Goal: Information Seeking & Learning: Check status

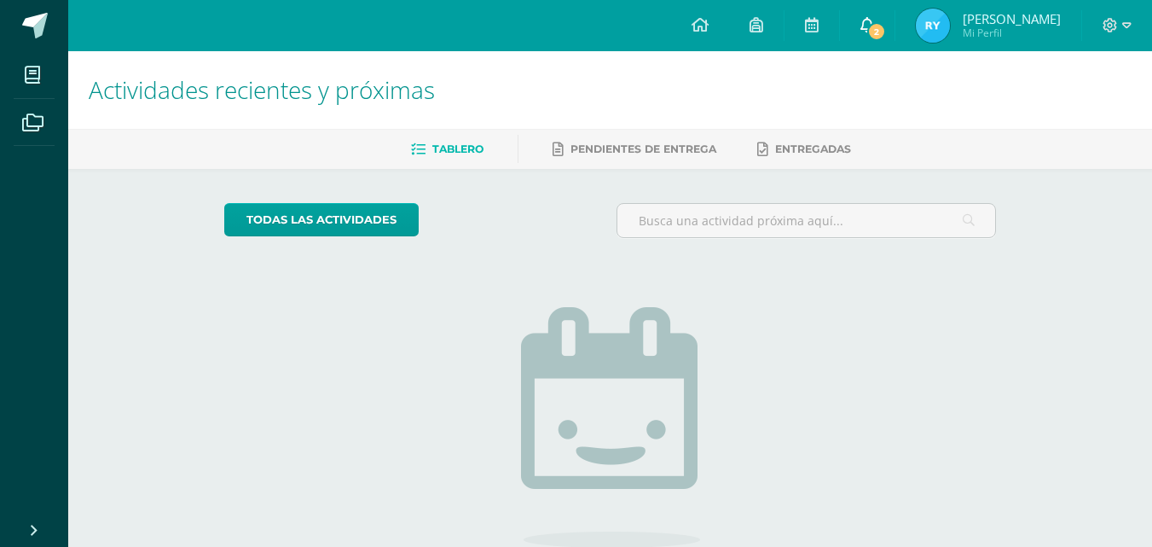
click at [874, 24] on icon at bounding box center [868, 24] width 14 height 15
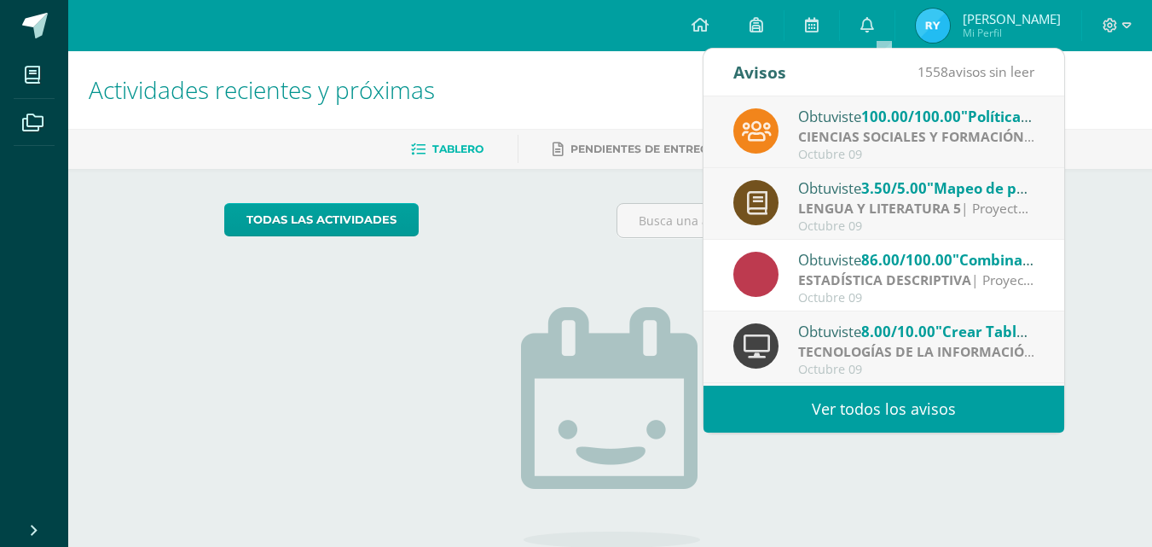
click at [938, 17] on img at bounding box center [933, 26] width 34 height 34
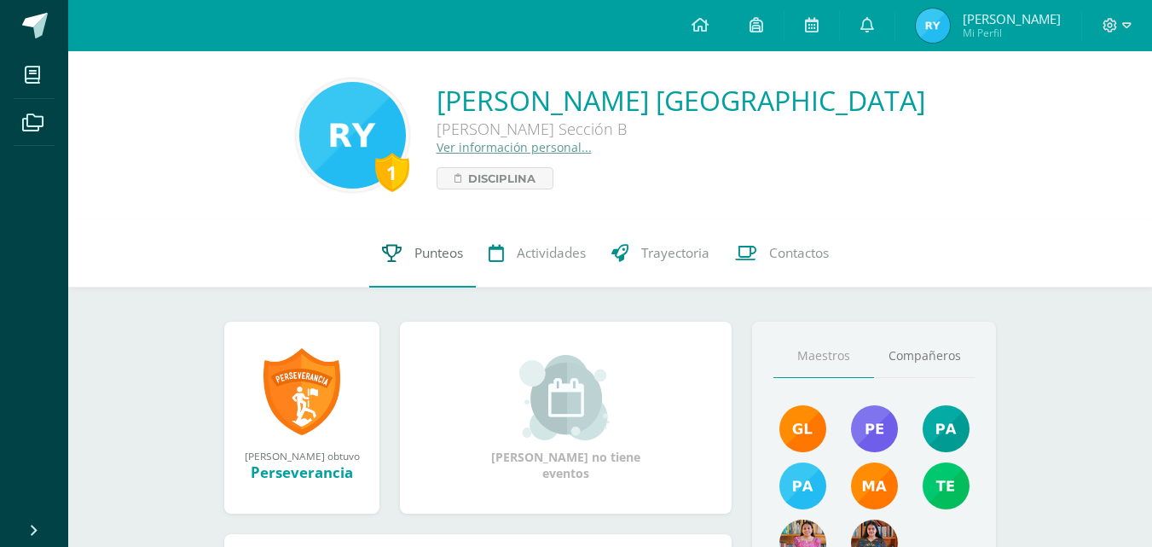
click at [435, 248] on span "Punteos" at bounding box center [439, 253] width 49 height 18
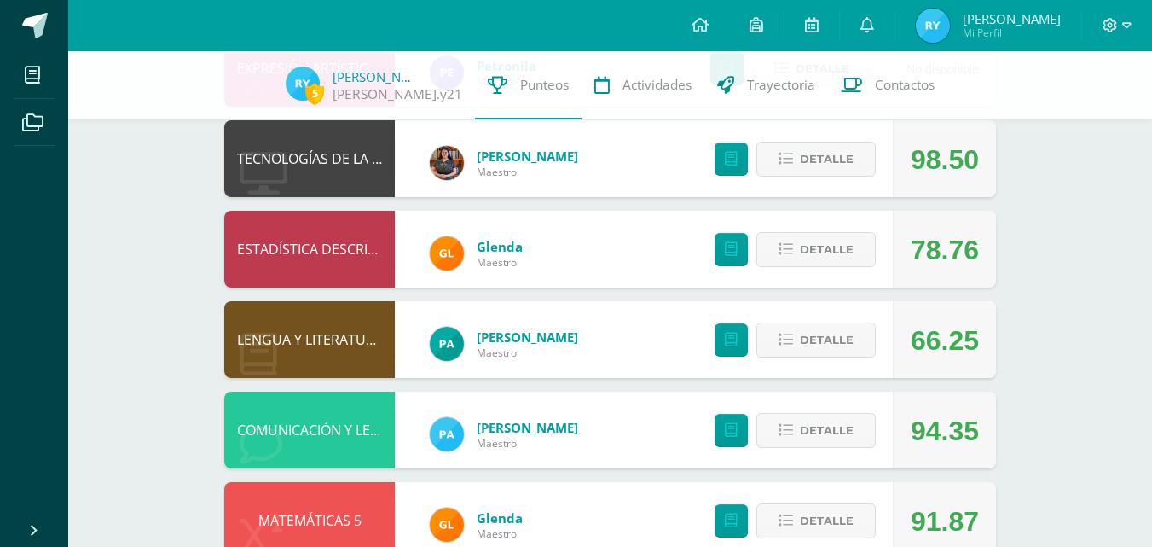
scroll to position [237, 0]
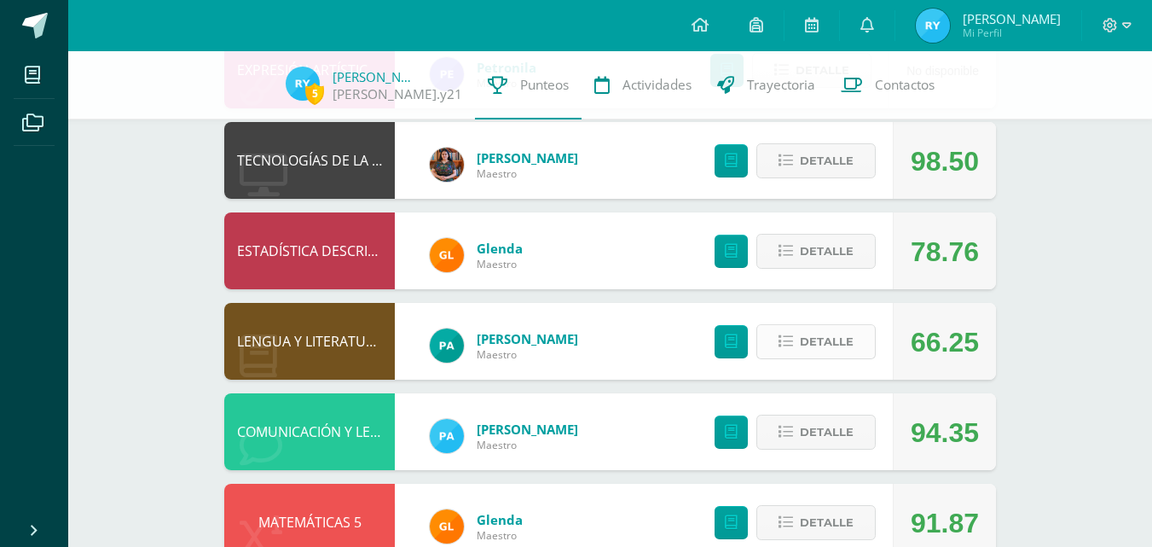
click at [769, 344] on button "Detalle" at bounding box center [816, 341] width 119 height 35
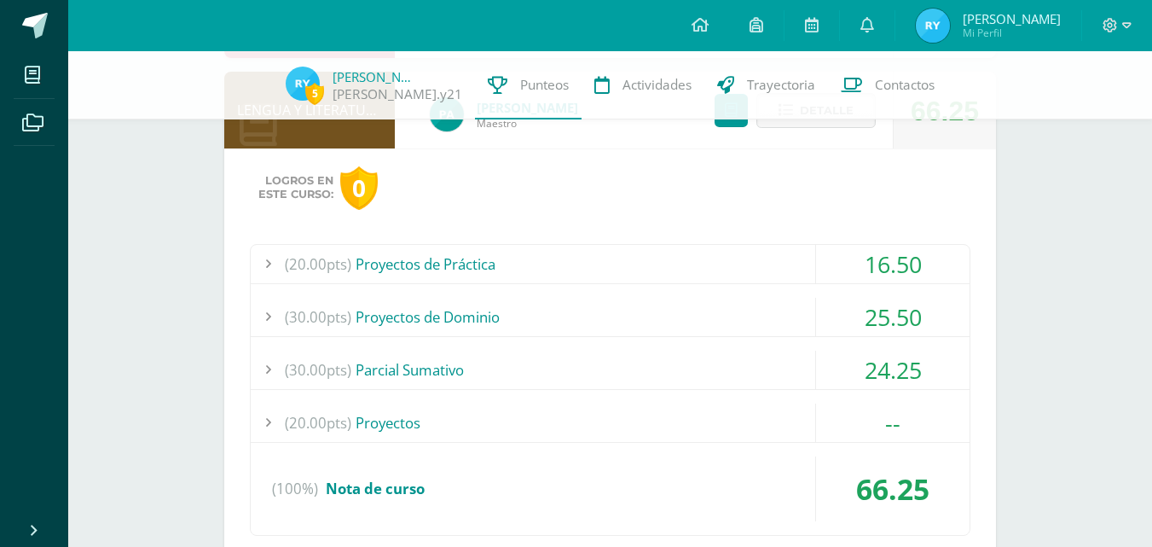
scroll to position [481, 0]
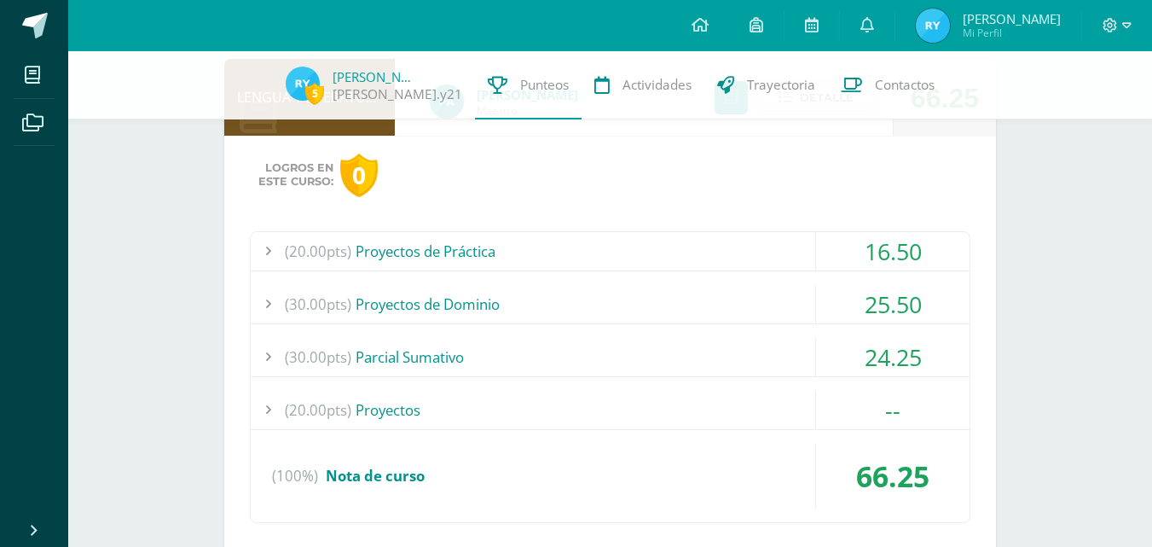
click at [454, 258] on div "(20.00pts) Proyectos de Práctica" at bounding box center [610, 251] width 719 height 38
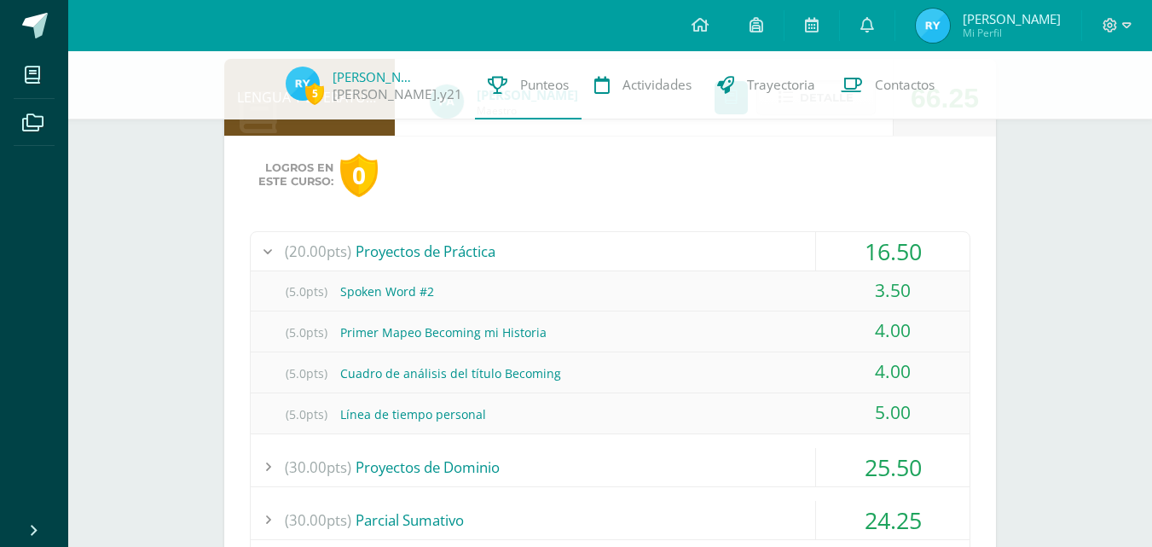
click at [514, 252] on div "(20.00pts) Proyectos de Práctica" at bounding box center [610, 251] width 719 height 38
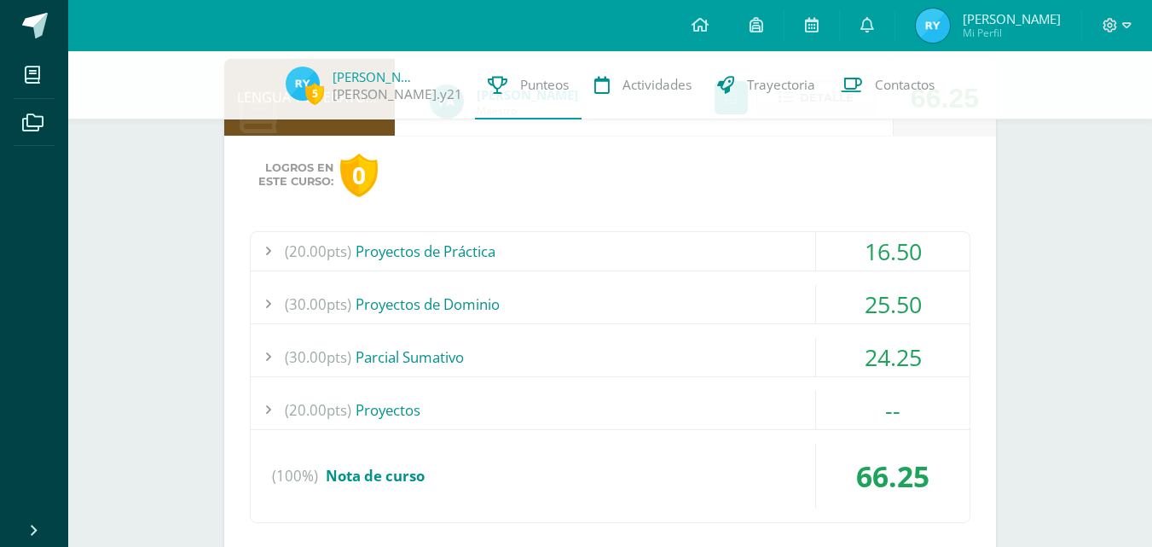
click at [581, 312] on div "(30.00pts) Proyectos de Dominio" at bounding box center [610, 304] width 719 height 38
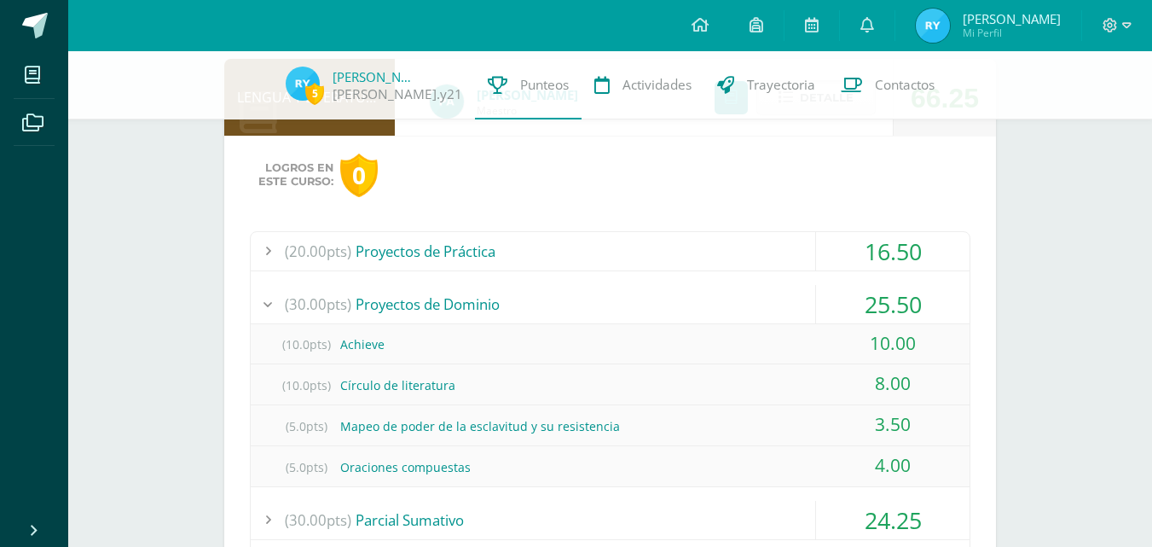
click at [641, 302] on div "(30.00pts) Proyectos de Dominio" at bounding box center [610, 304] width 719 height 38
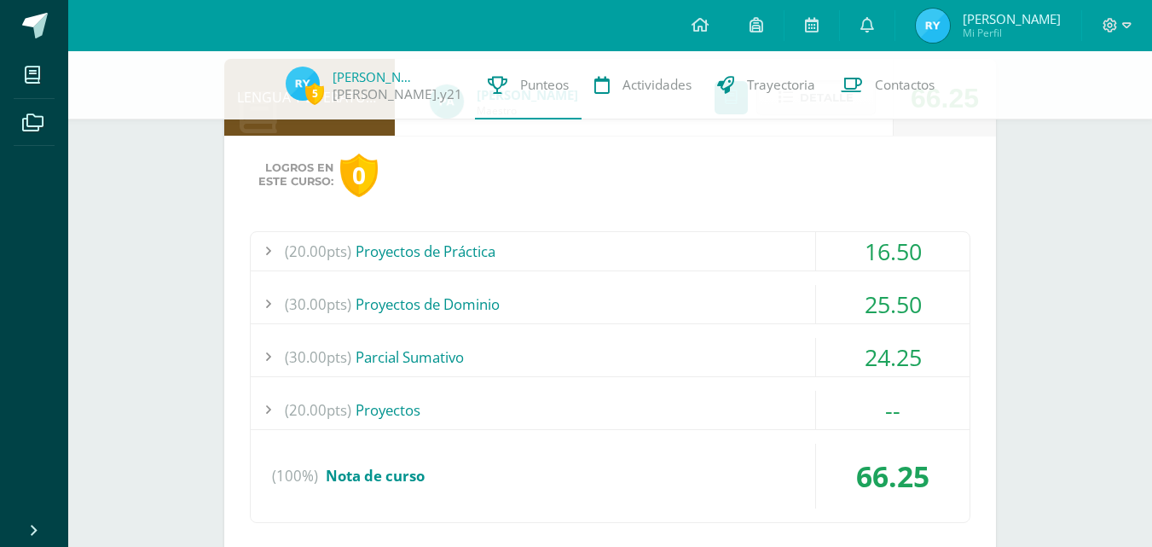
click at [620, 356] on div "(30.00pts) Parcial Sumativo" at bounding box center [610, 357] width 719 height 38
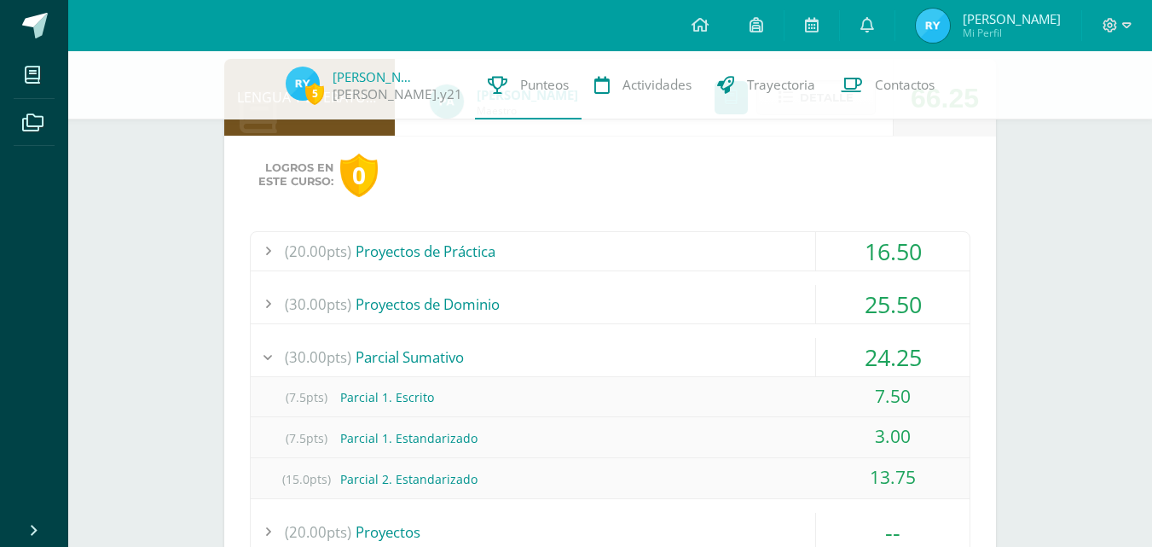
click at [723, 338] on div "(30.00pts) Parcial Sumativo" at bounding box center [610, 357] width 719 height 38
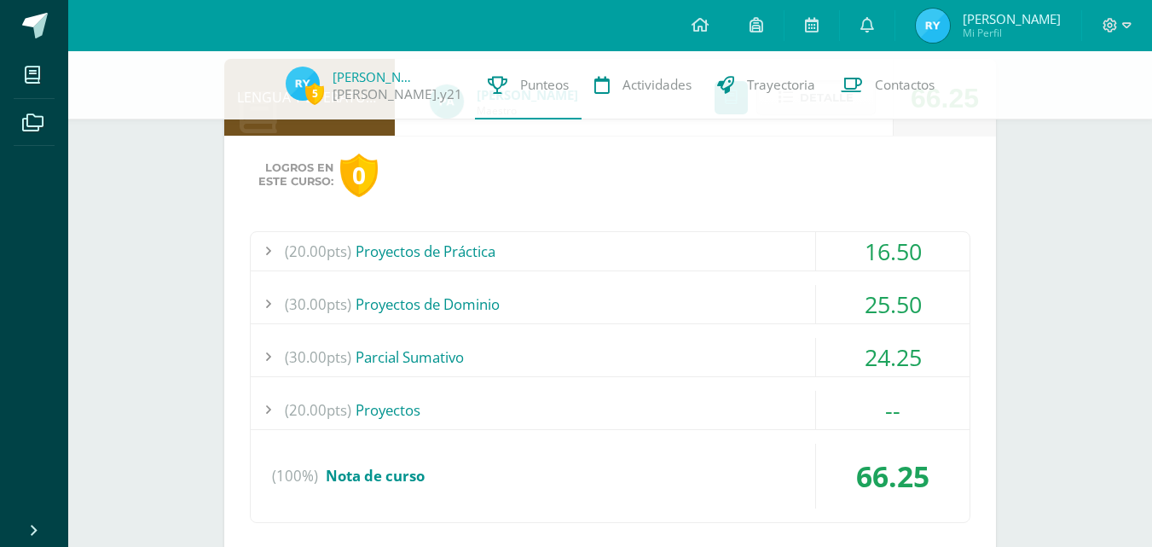
click at [651, 399] on div "(20.00pts) Proyectos" at bounding box center [610, 410] width 719 height 38
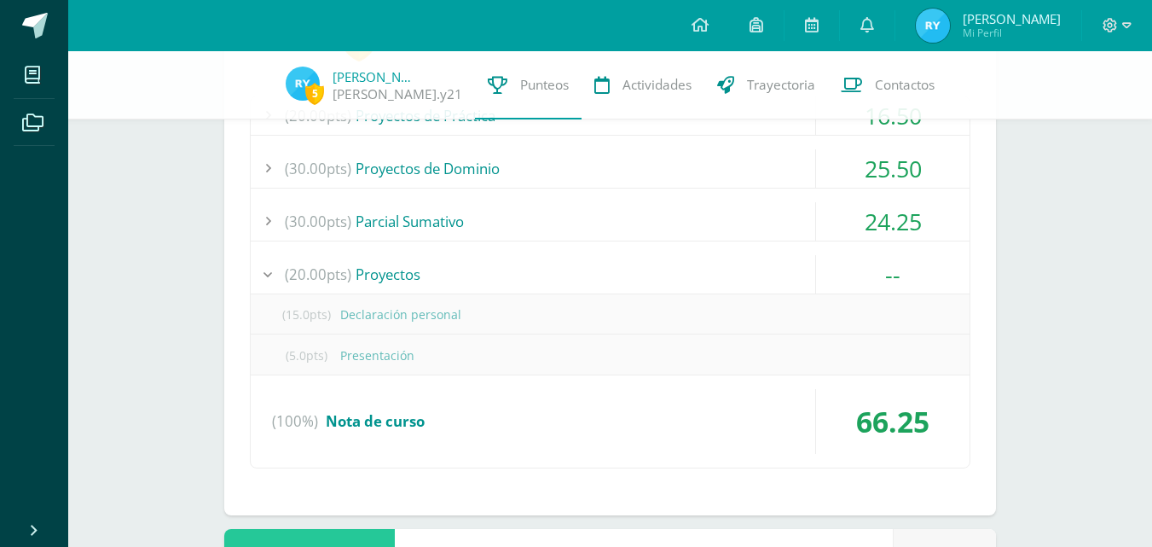
scroll to position [614, 0]
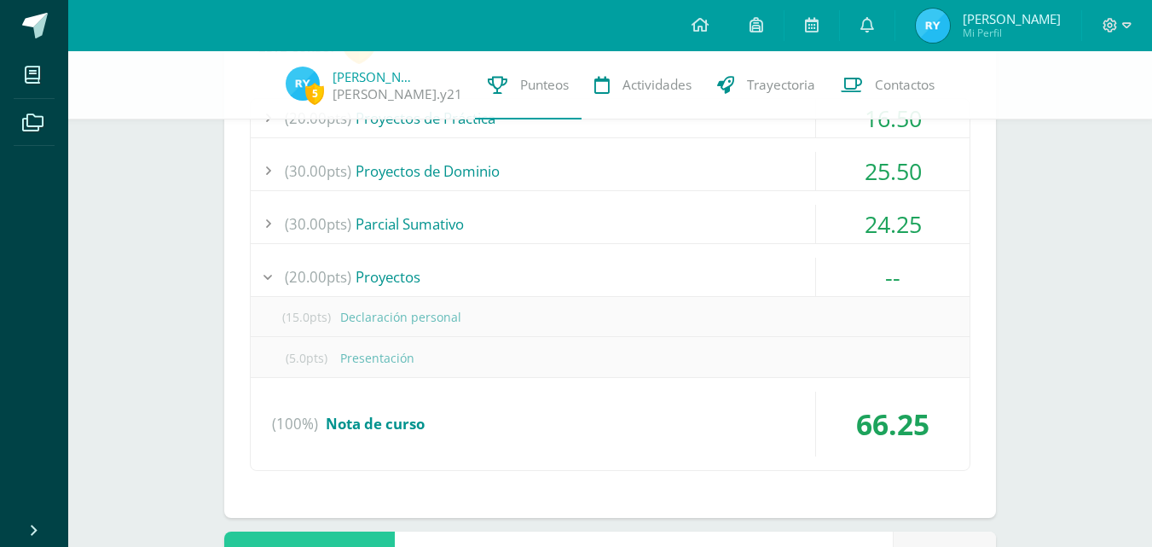
click at [532, 264] on div "(20.00pts) Proyectos" at bounding box center [610, 277] width 719 height 38
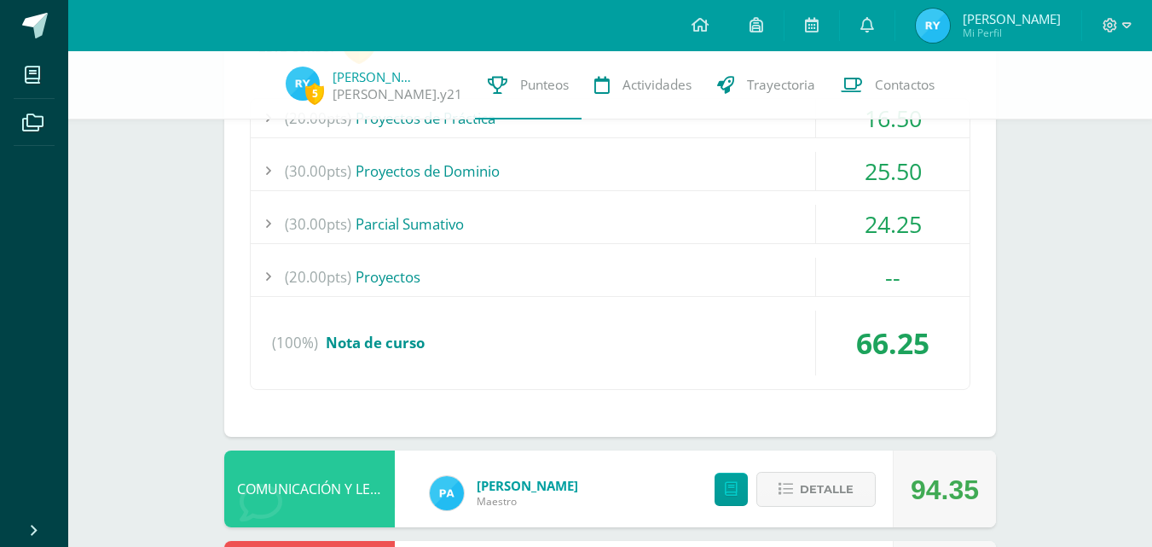
click at [531, 264] on div "(20.00pts) Proyectos" at bounding box center [610, 277] width 719 height 38
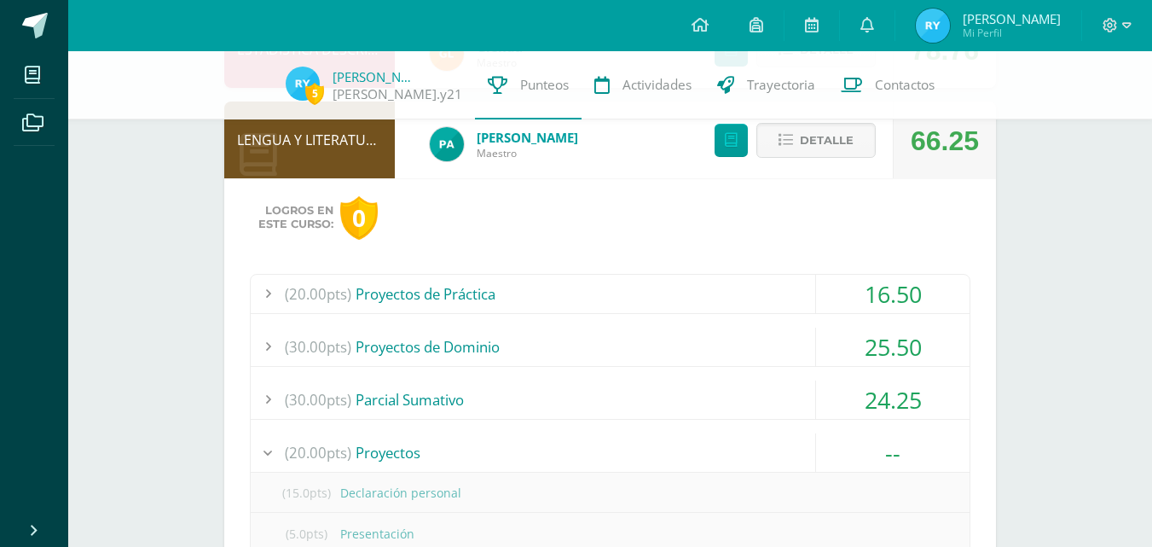
scroll to position [432, 0]
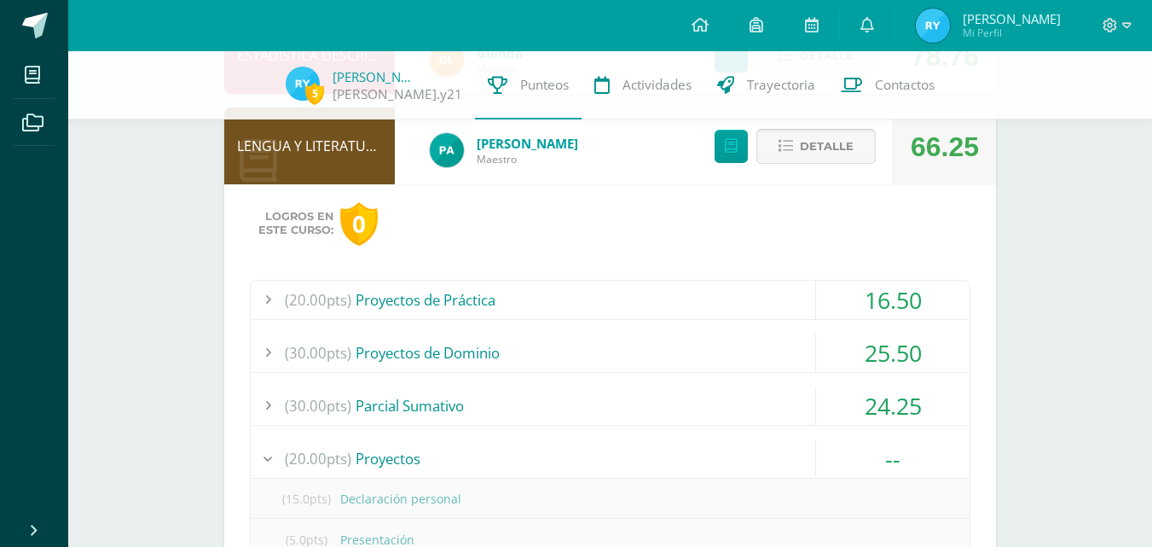
click at [793, 148] on icon at bounding box center [786, 146] width 15 height 15
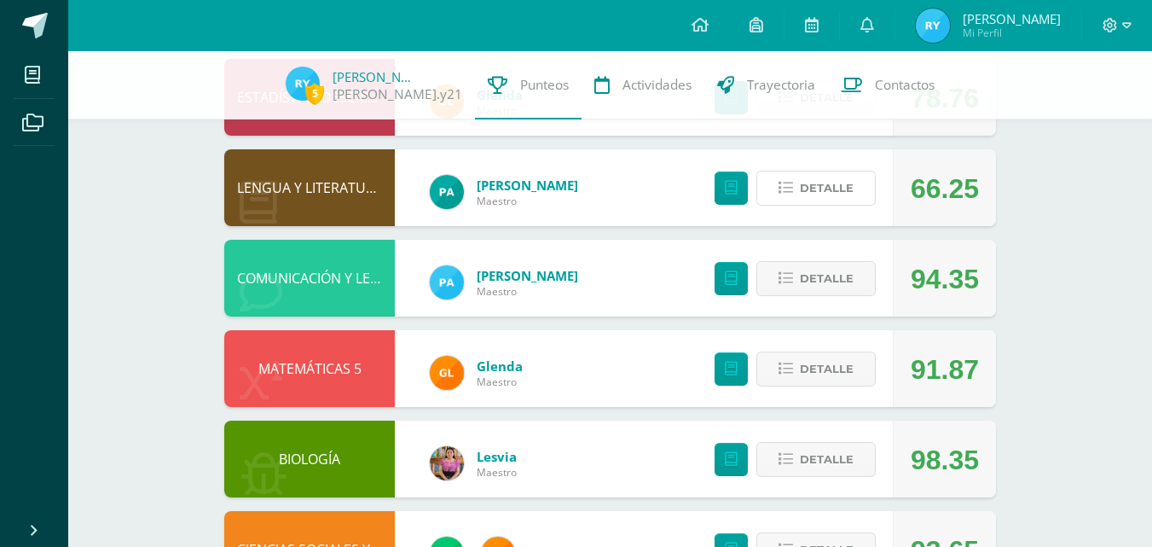
scroll to position [556, 0]
